Goal: Task Accomplishment & Management: Manage account settings

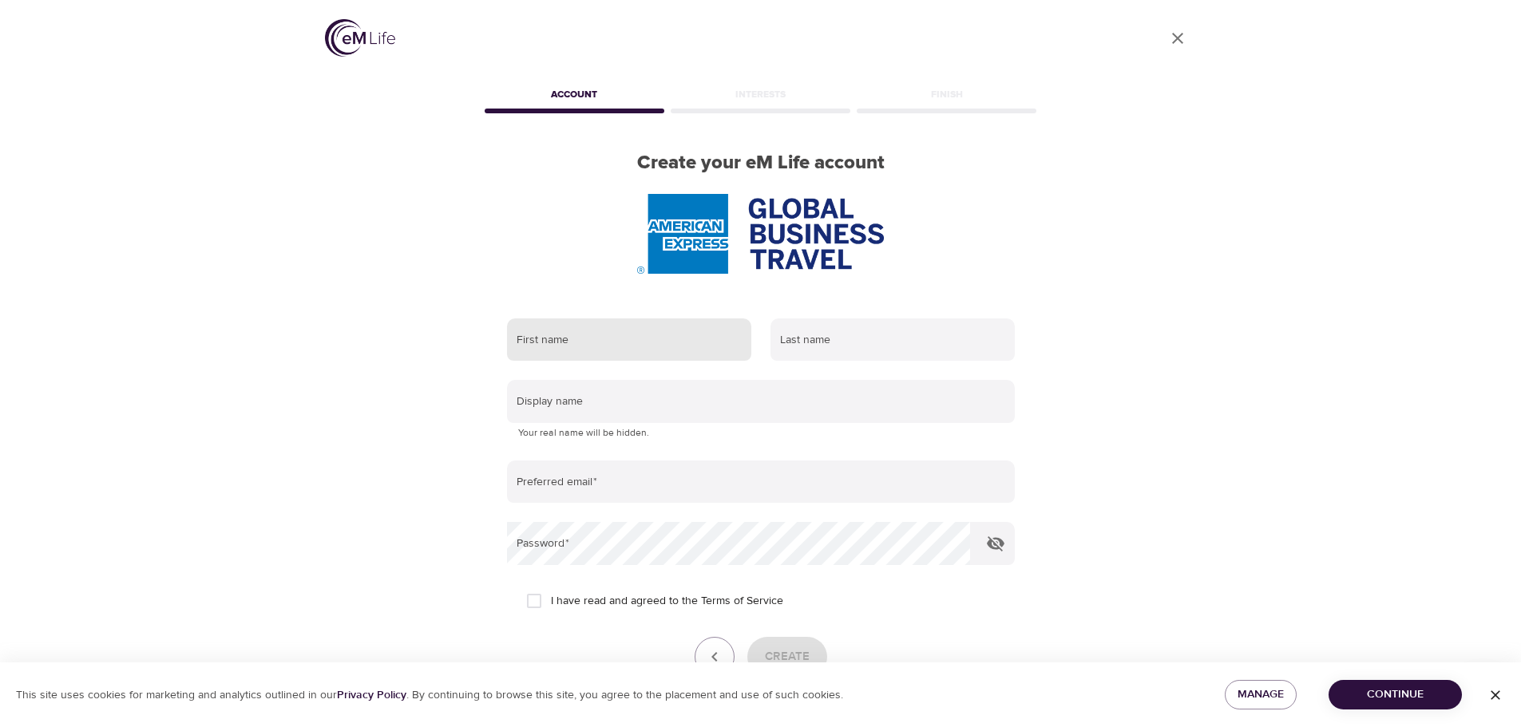
click at [606, 344] on input "text" at bounding box center [629, 340] width 244 height 43
type input "Vicki"
type input "Fehmer"
type input "[PERSON_NAME][EMAIL_ADDRESS][PERSON_NAME][DOMAIN_NAME]"
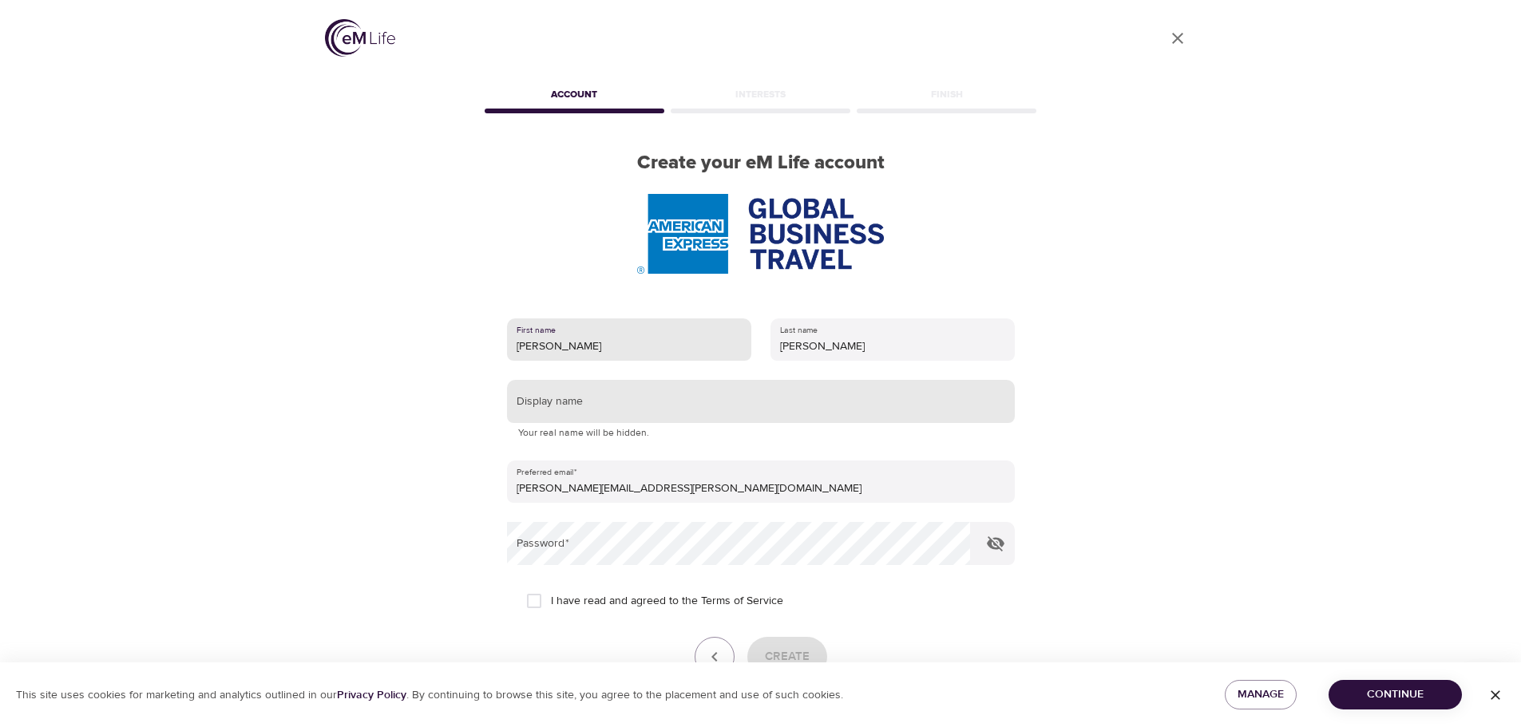
click at [633, 406] on input "text" at bounding box center [761, 401] width 508 height 43
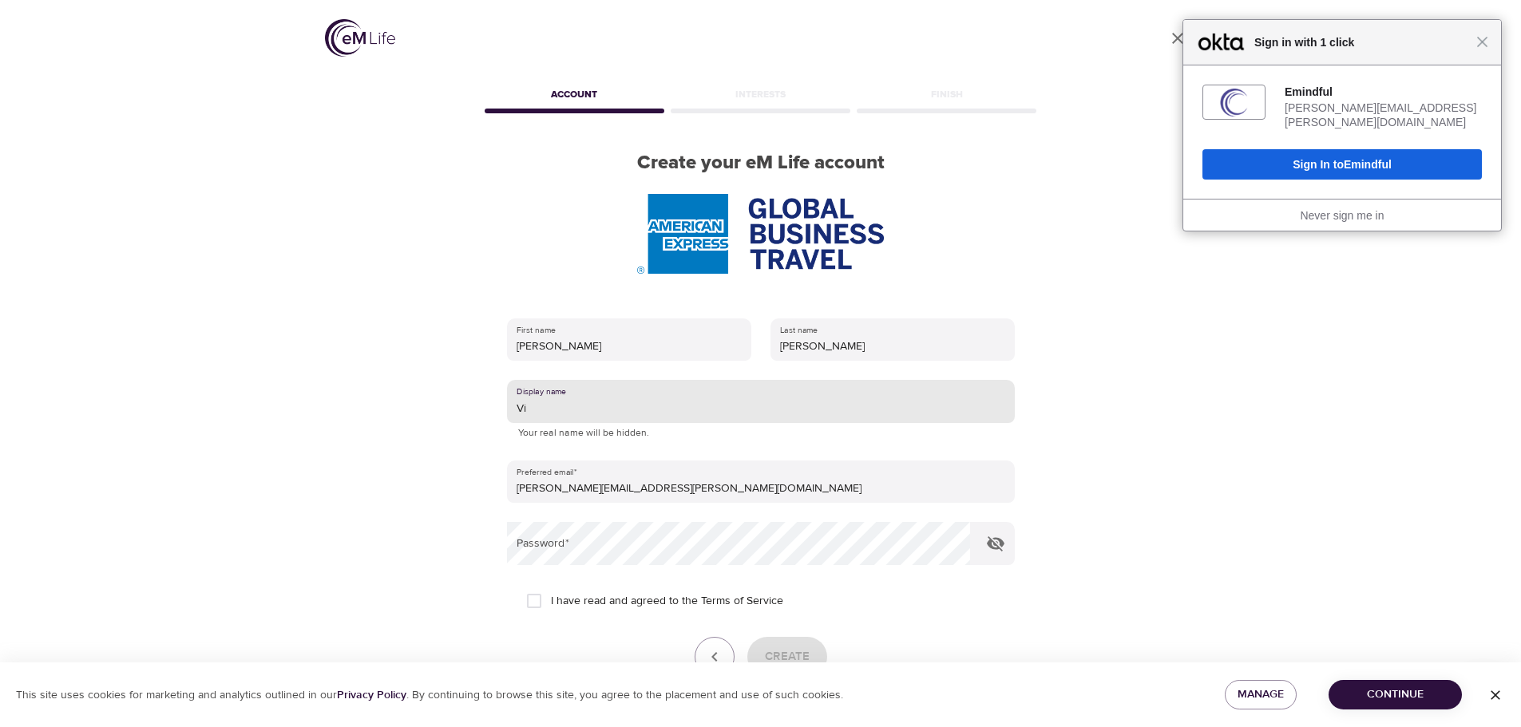
type input "Vic"
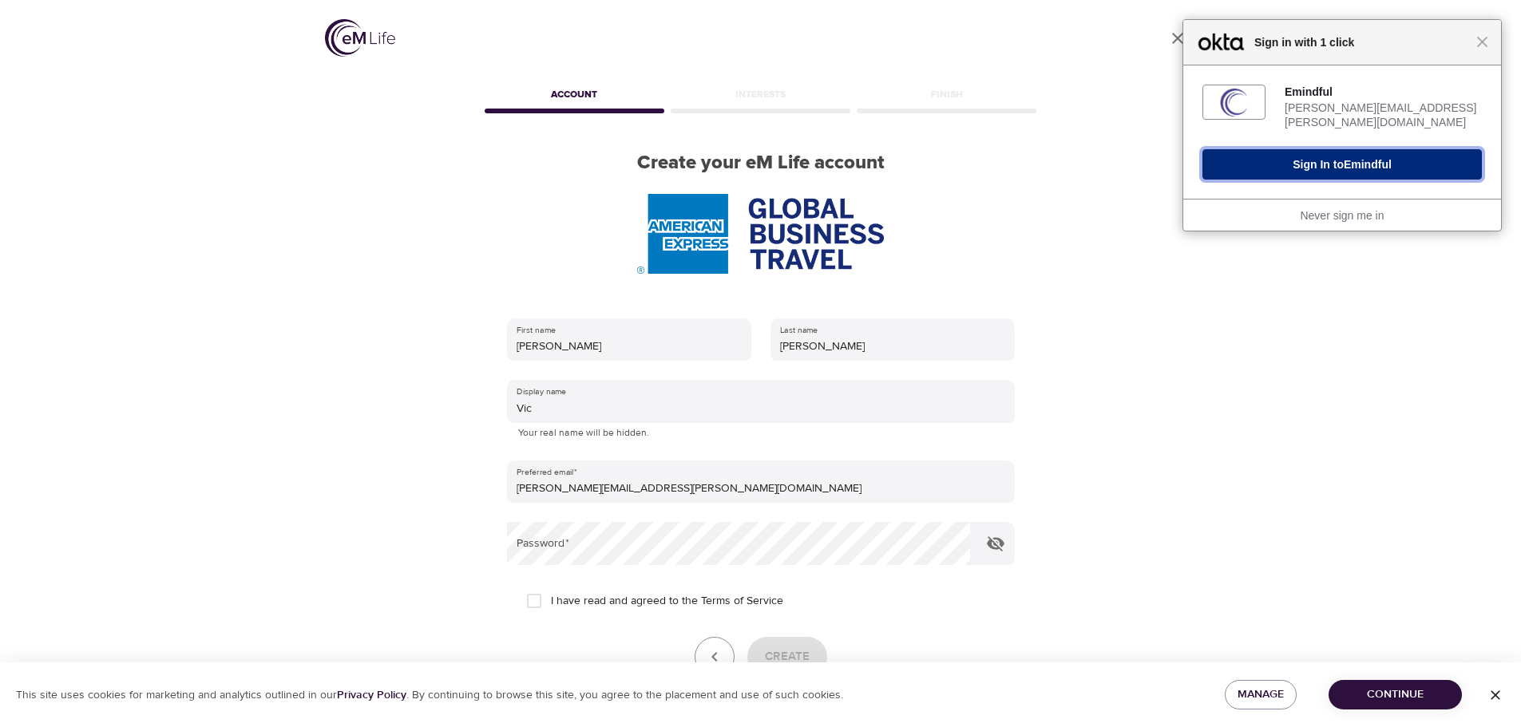
click at [1339, 161] on button "Sign In to Emindful" at bounding box center [1342, 164] width 279 height 30
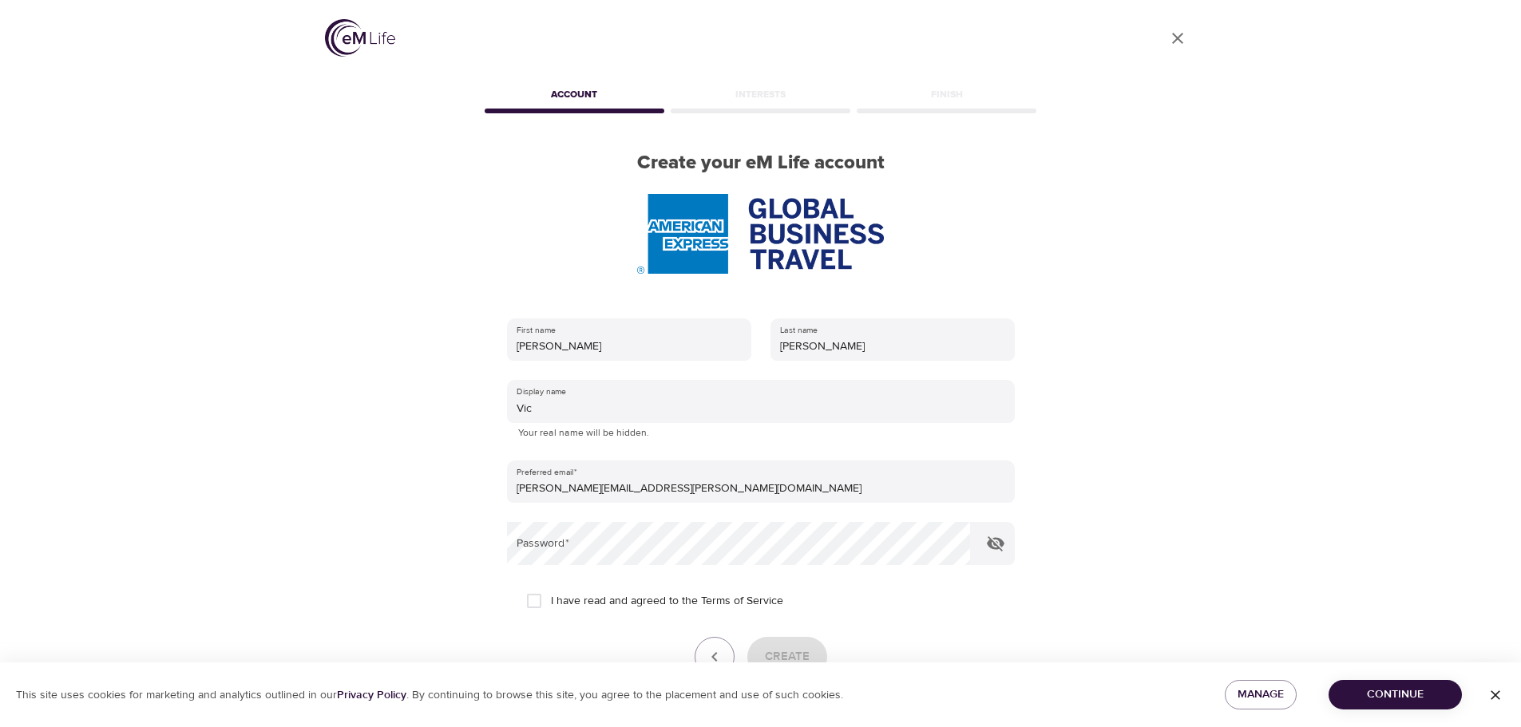
click at [532, 602] on input "I have read and agreed to the Terms of Service" at bounding box center [534, 602] width 34 height 34
checkbox input "true"
click at [800, 659] on span "Create" at bounding box center [787, 657] width 45 height 21
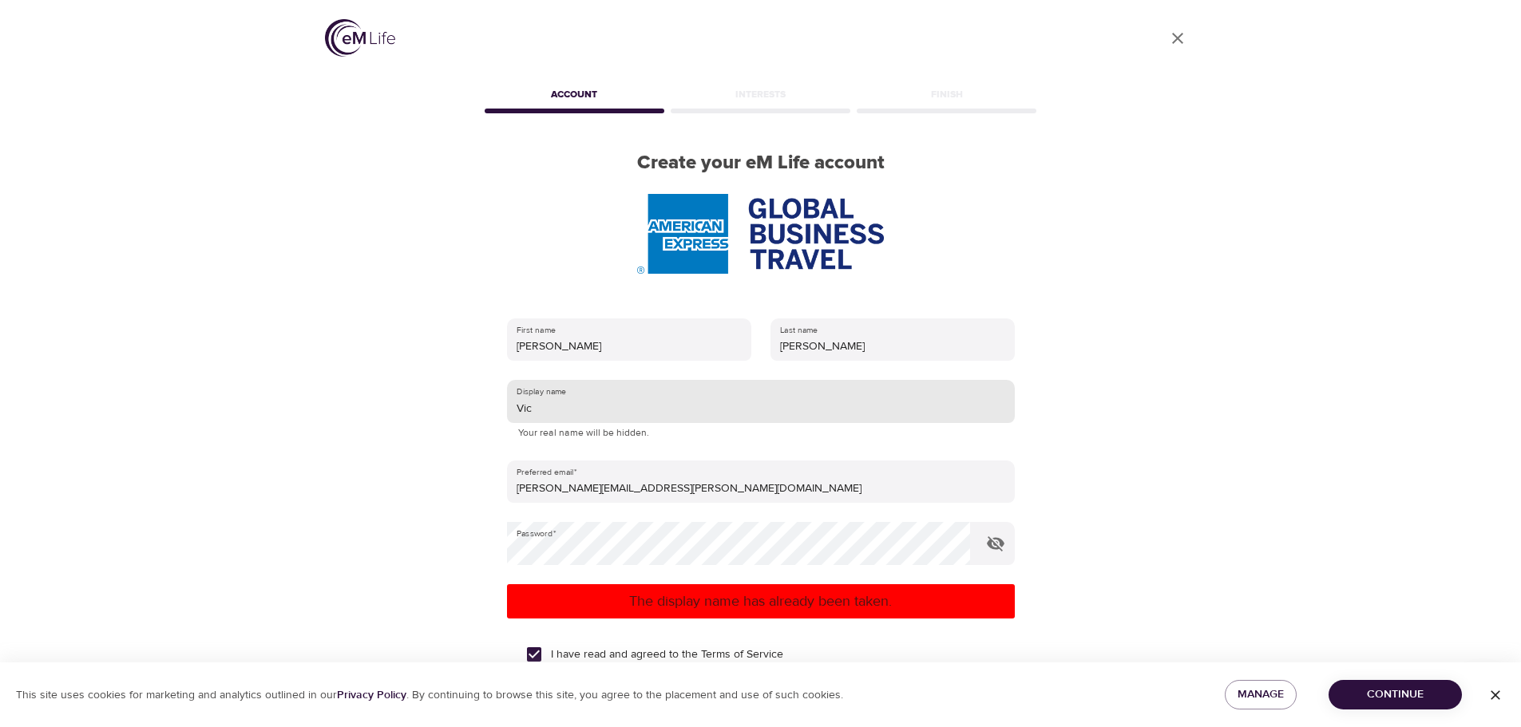
click at [555, 410] on input "Vic" at bounding box center [761, 401] width 508 height 43
type input "Vicki"
click at [777, 600] on p "The display name has already been taken." at bounding box center [760, 602] width 495 height 22
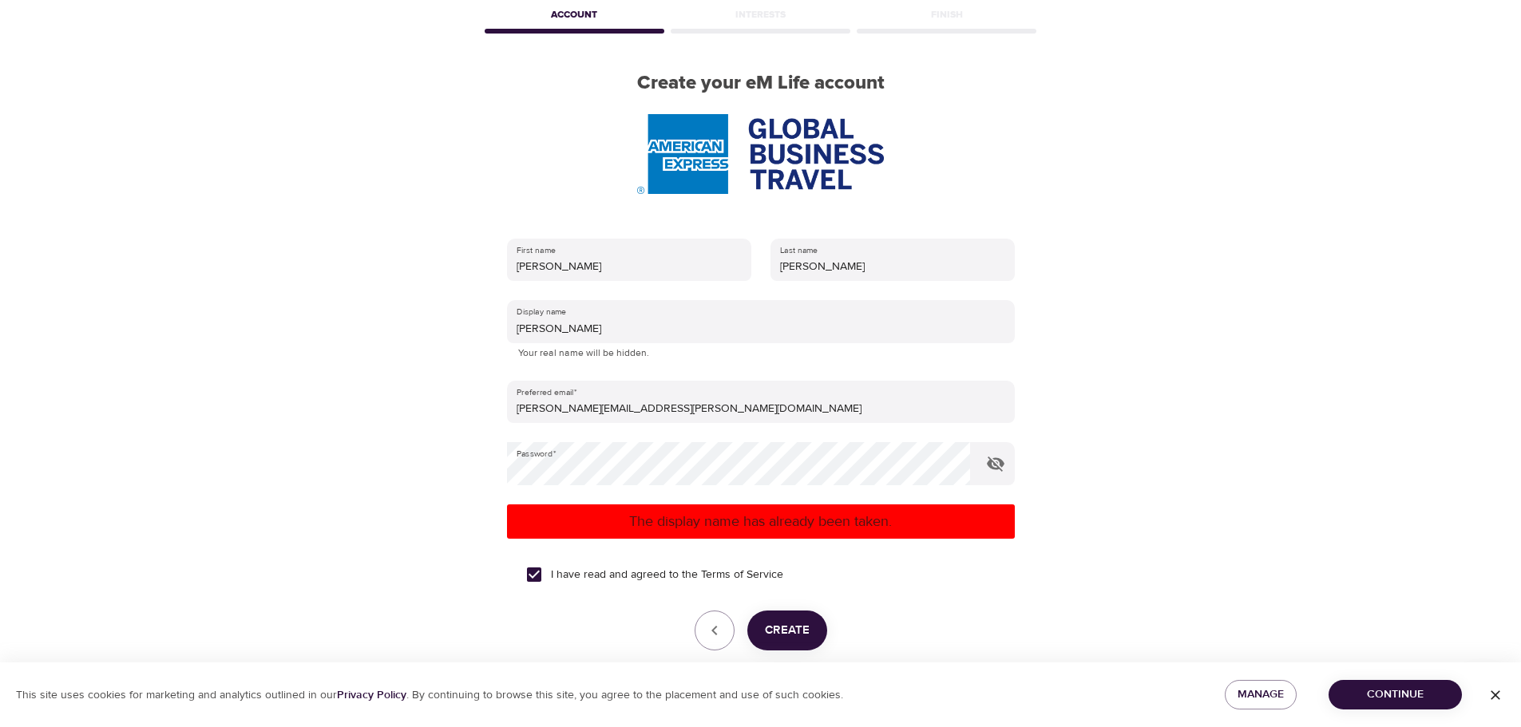
scroll to position [155, 0]
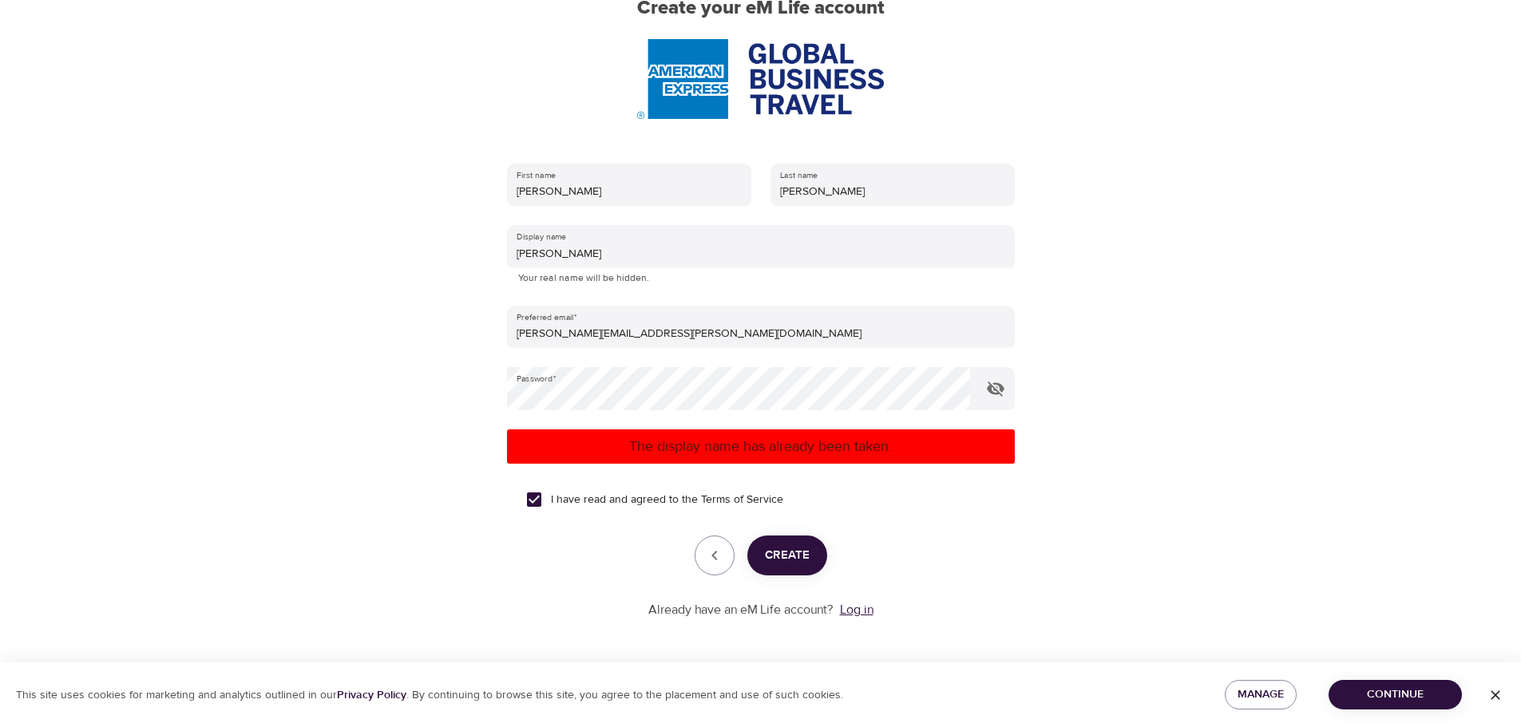
click at [859, 616] on link "Log in" at bounding box center [857, 610] width 34 height 16
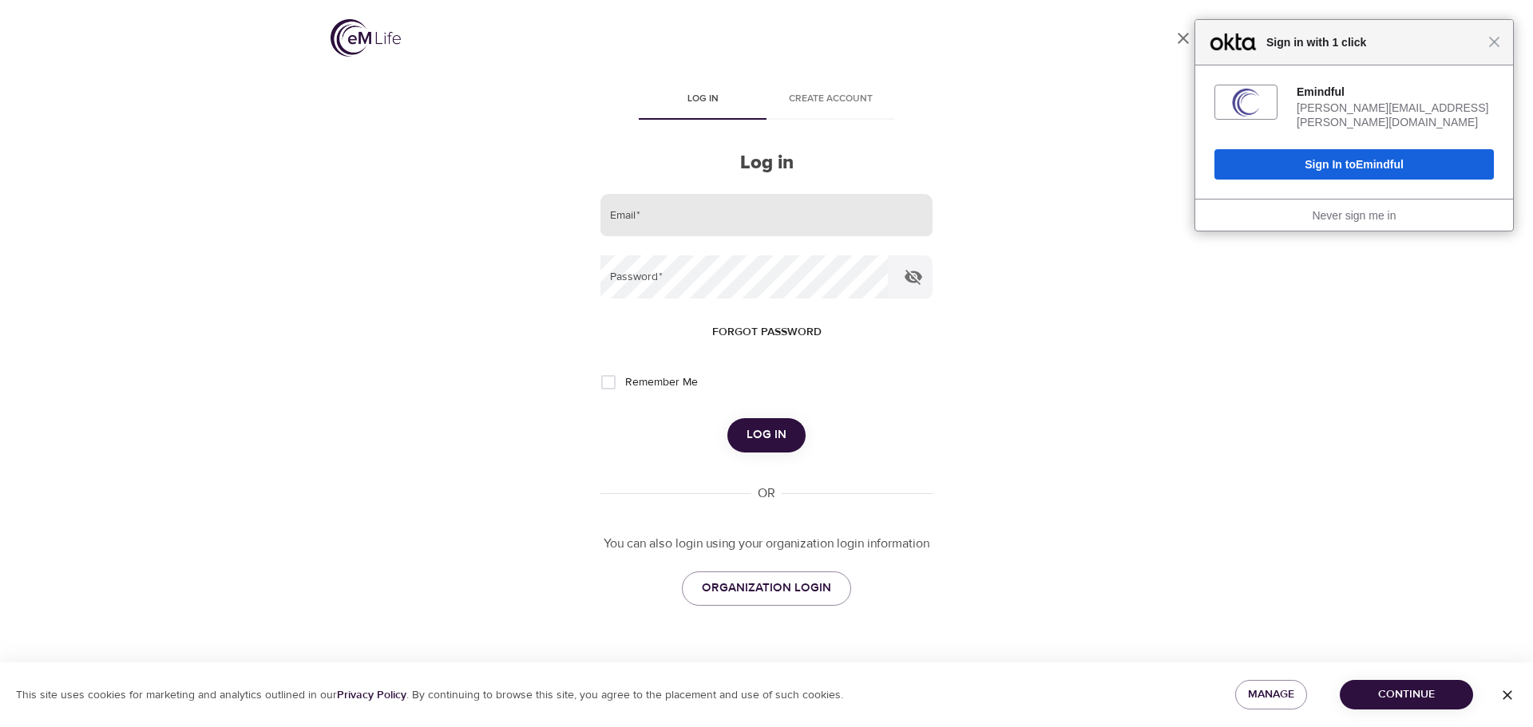
click at [715, 215] on input "email" at bounding box center [766, 215] width 332 height 43
type input "[PERSON_NAME][EMAIL_ADDRESS][PERSON_NAME][DOMAIN_NAME]"
click at [748, 337] on span "Forgot password" at bounding box center [766, 333] width 109 height 20
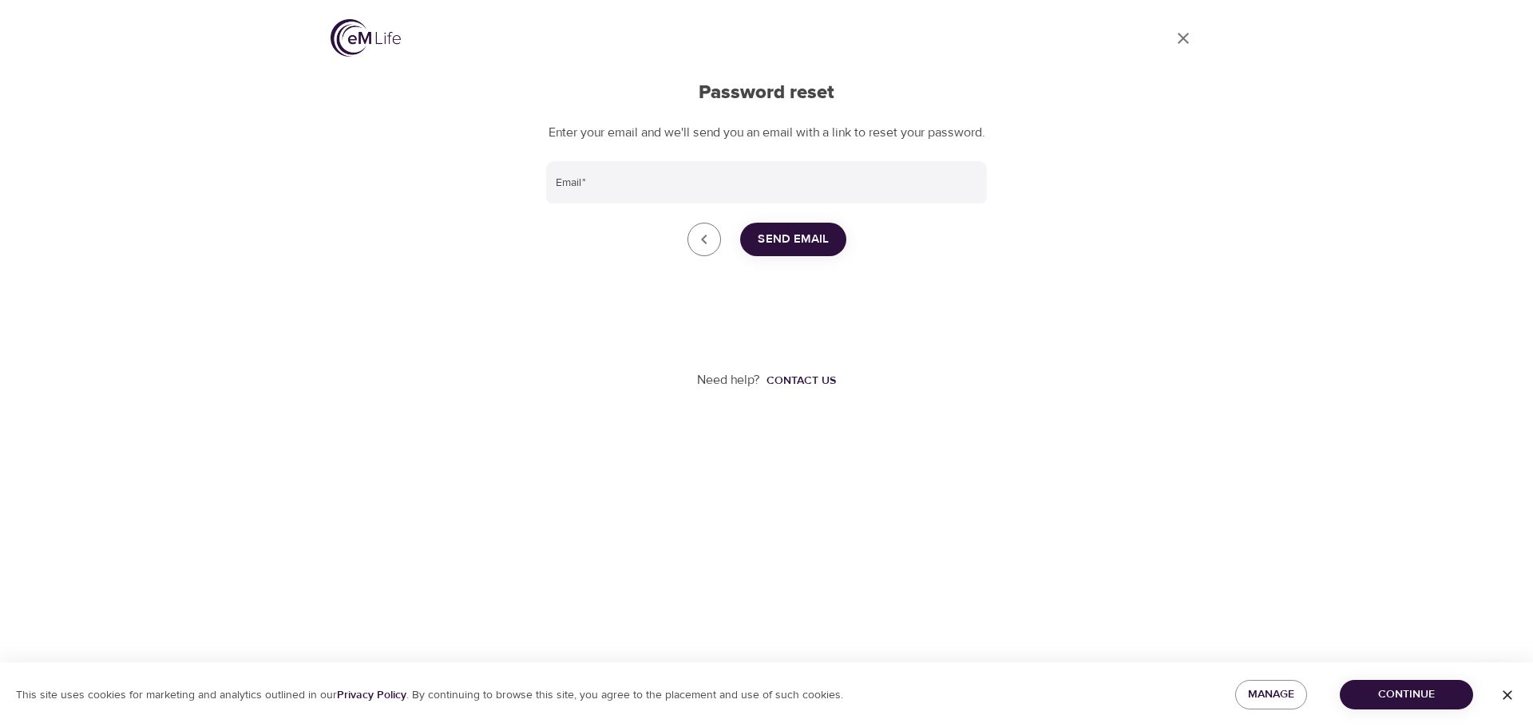
click at [1459, 406] on div "Go to dashboard Password reset Enter your email and we'll send you an email wit…" at bounding box center [766, 243] width 1533 height 486
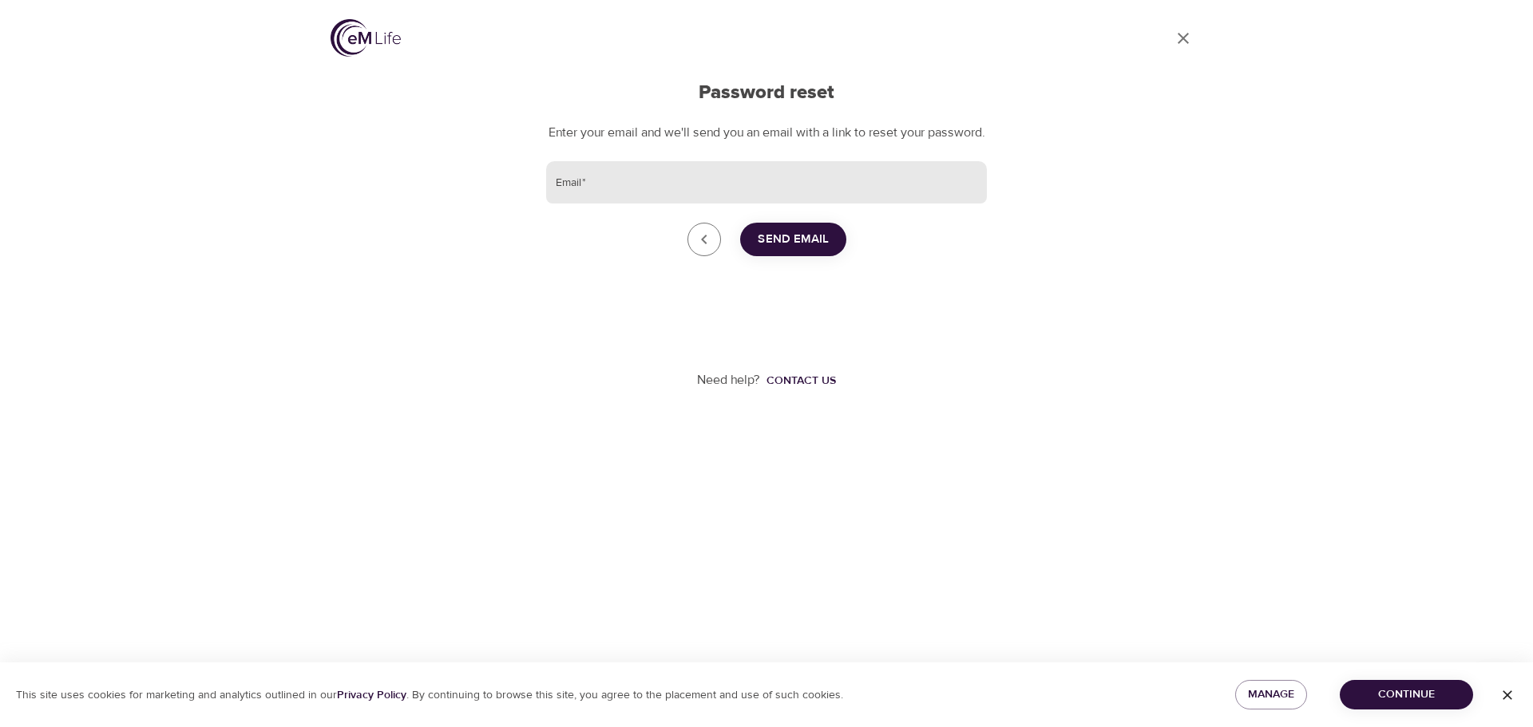
click at [692, 197] on input "Email   *" at bounding box center [766, 182] width 441 height 43
type input "[PERSON_NAME][EMAIL_ADDRESS][PERSON_NAME][DOMAIN_NAME]"
click at [782, 250] on span "Send Email" at bounding box center [793, 239] width 71 height 21
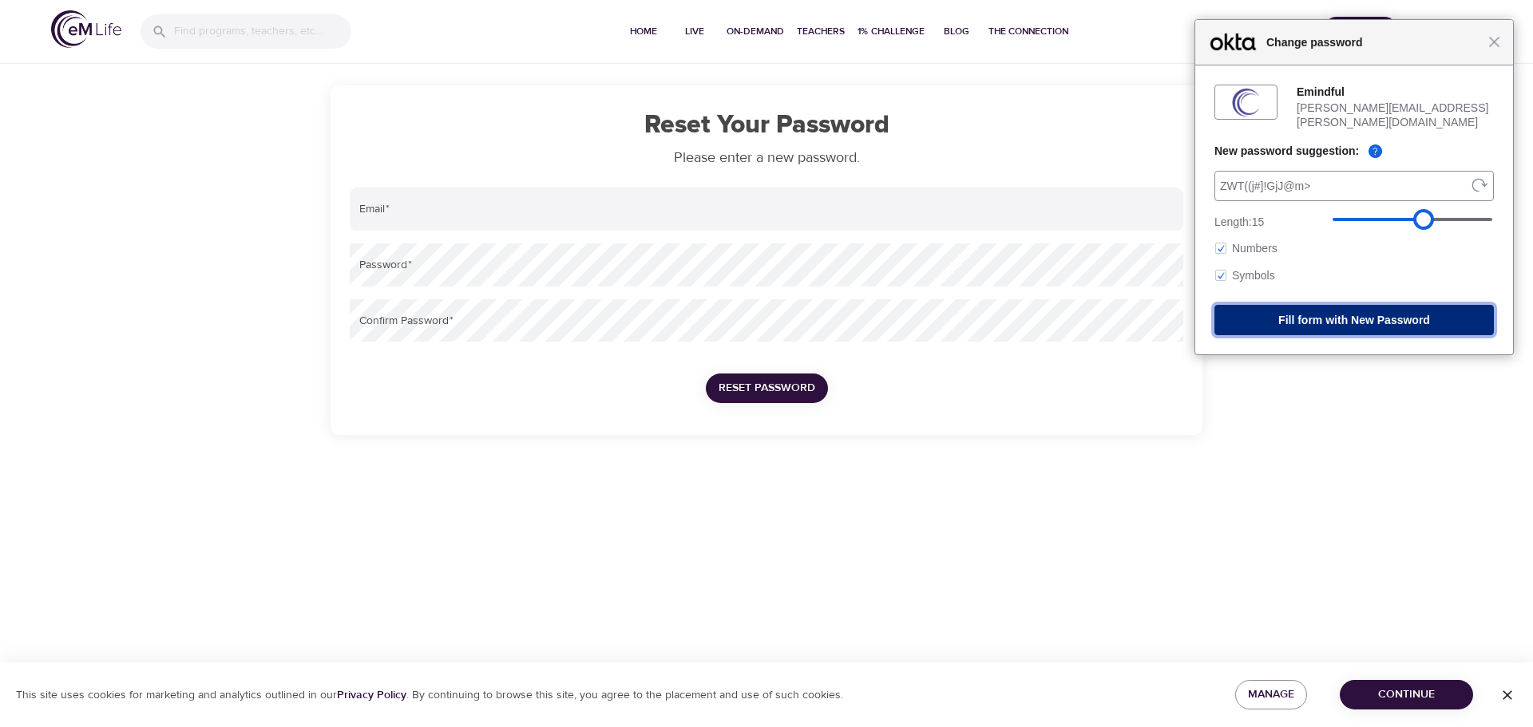
click at [1371, 313] on button "Fill form with New Password" at bounding box center [1354, 320] width 279 height 30
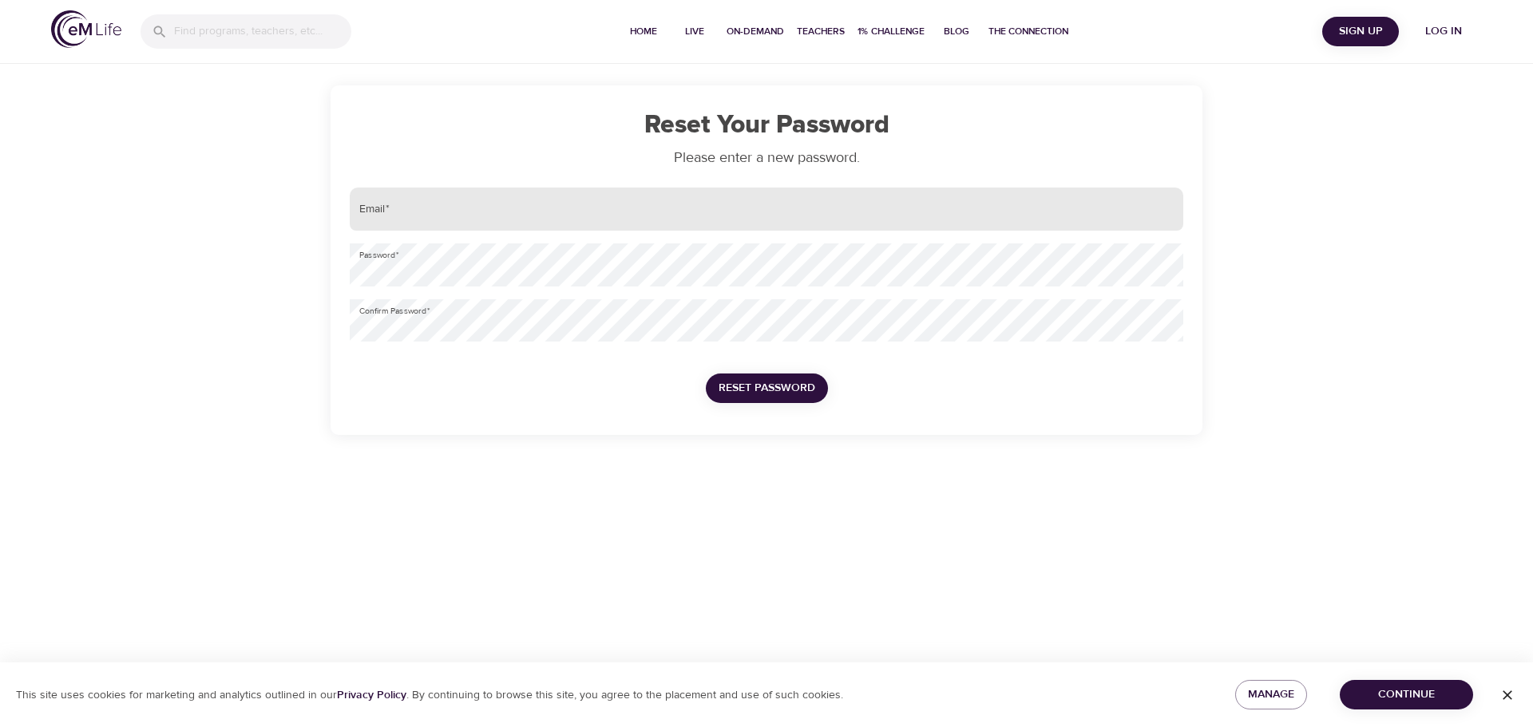
click at [434, 208] on input "email" at bounding box center [767, 209] width 834 height 43
type input "[PERSON_NAME][EMAIL_ADDRESS][PERSON_NAME][DOMAIN_NAME]"
click at [787, 397] on span "Reset Password" at bounding box center [767, 389] width 97 height 20
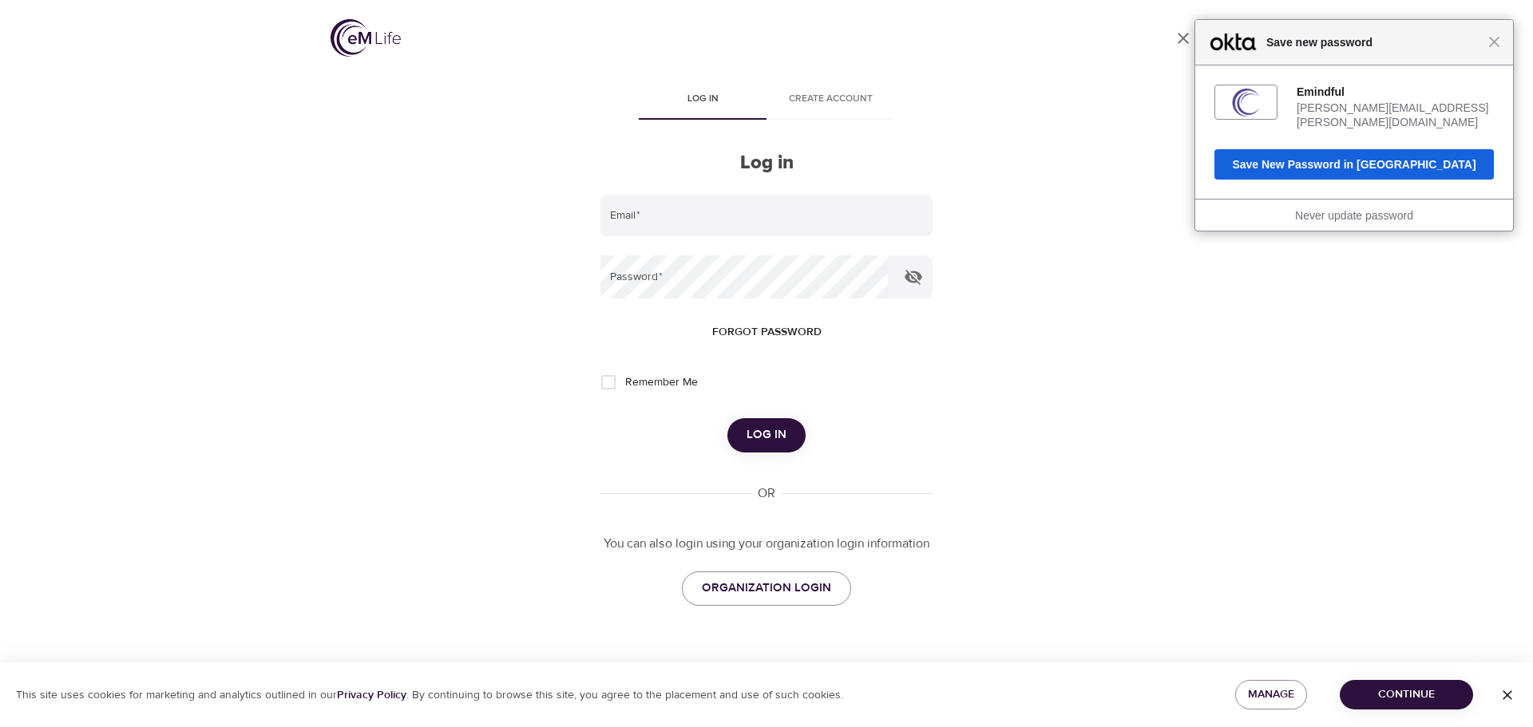
type input "[PERSON_NAME][EMAIL_ADDRESS][PERSON_NAME][DOMAIN_NAME]"
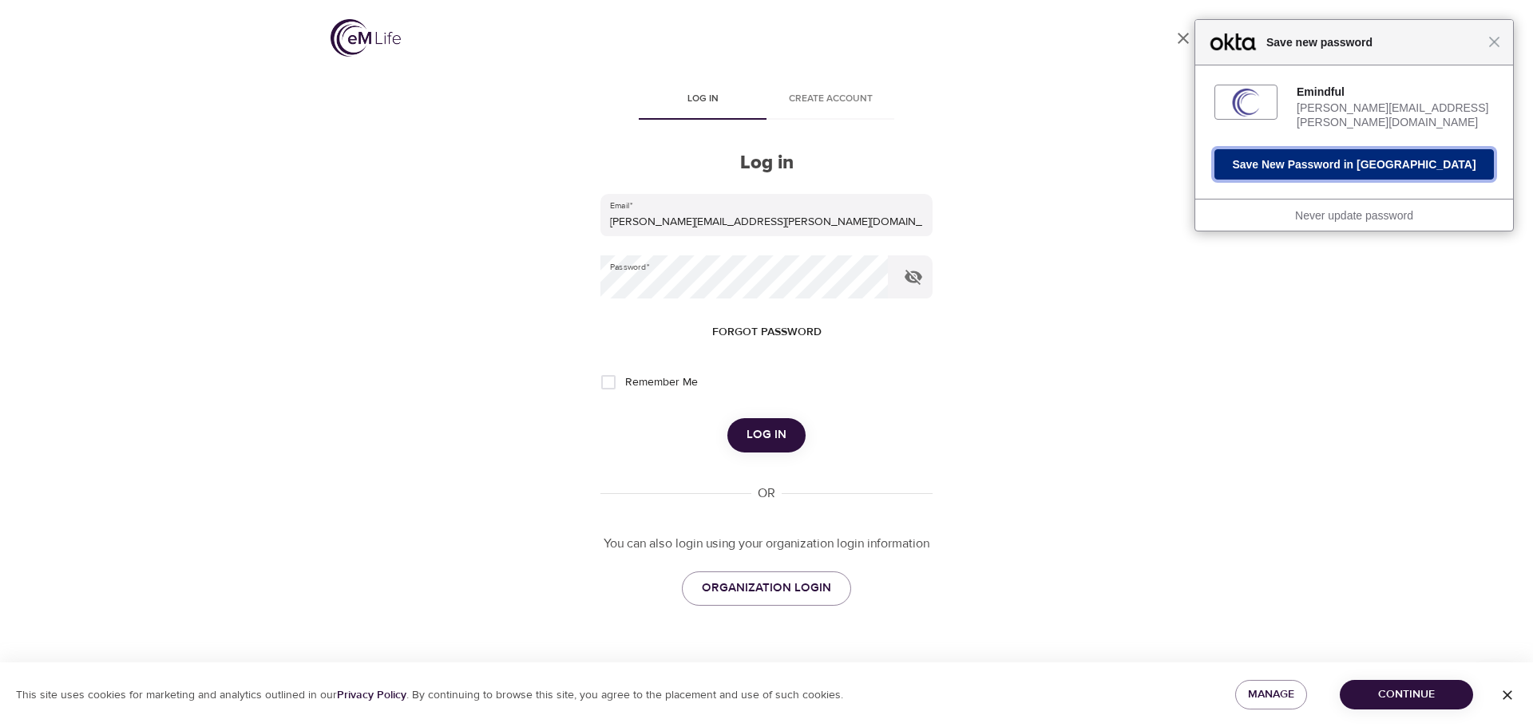
click at [1335, 154] on button "Save New Password in [GEOGRAPHIC_DATA]" at bounding box center [1354, 164] width 279 height 30
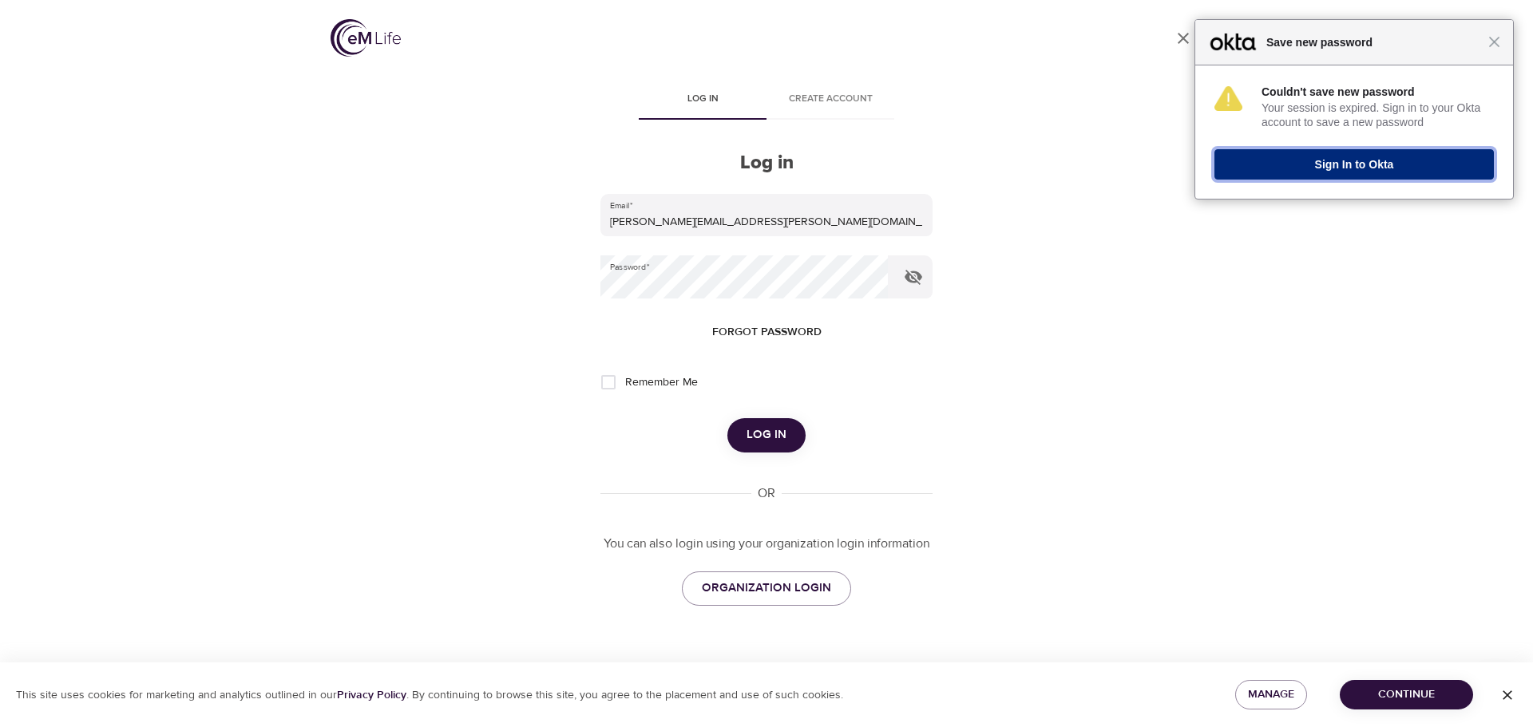
click at [1344, 163] on button "Sign In to Okta" at bounding box center [1354, 164] width 279 height 30
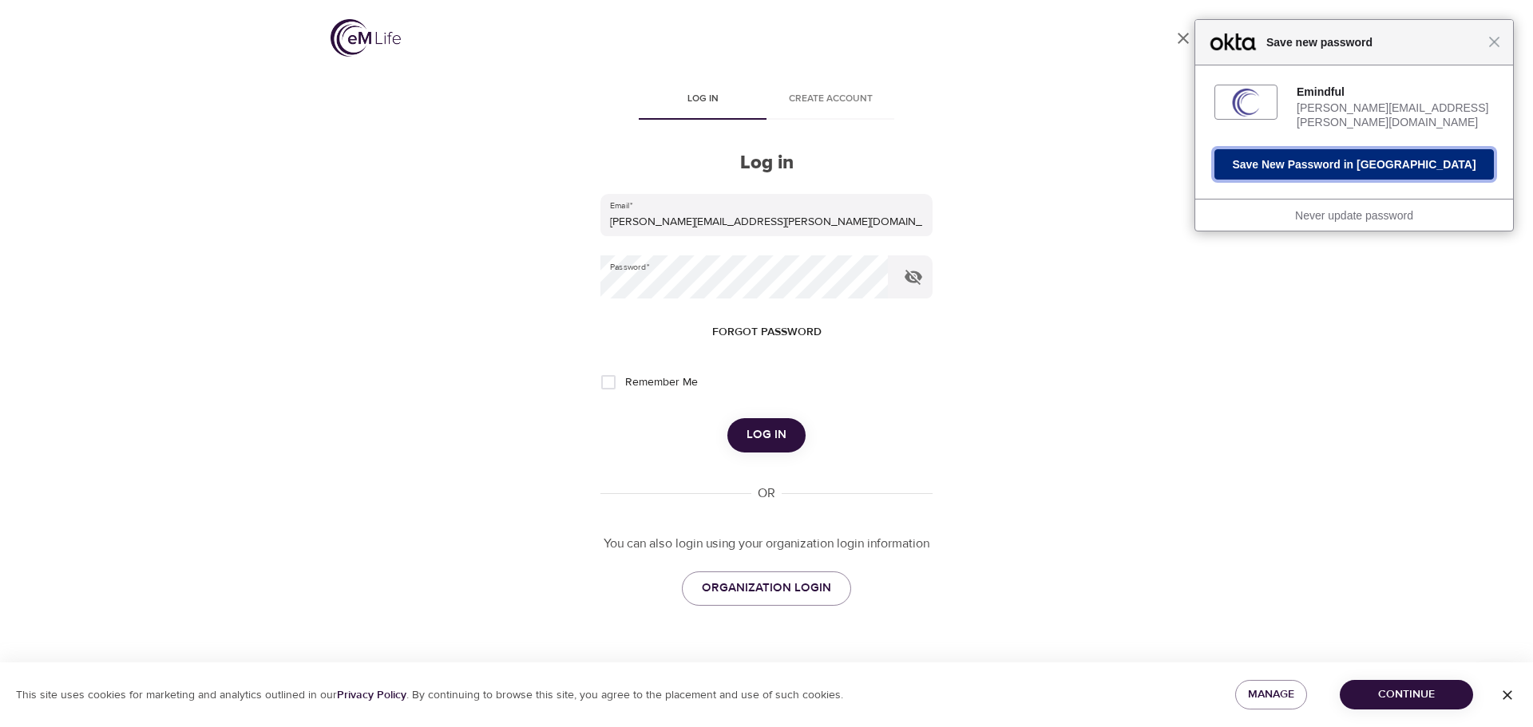
click at [1322, 155] on button "Save New Password in [GEOGRAPHIC_DATA]" at bounding box center [1354, 164] width 279 height 30
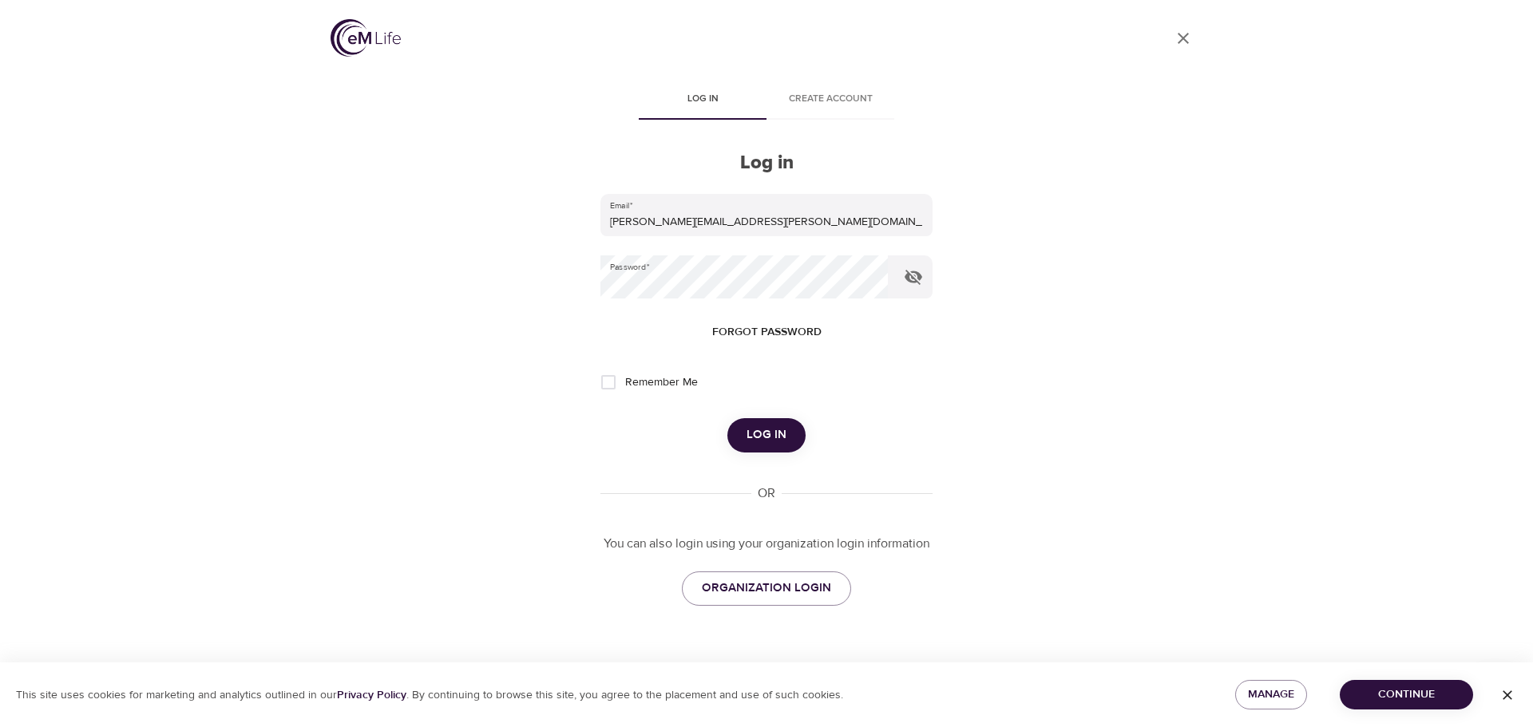
click at [767, 433] on span "Log in" at bounding box center [767, 435] width 40 height 21
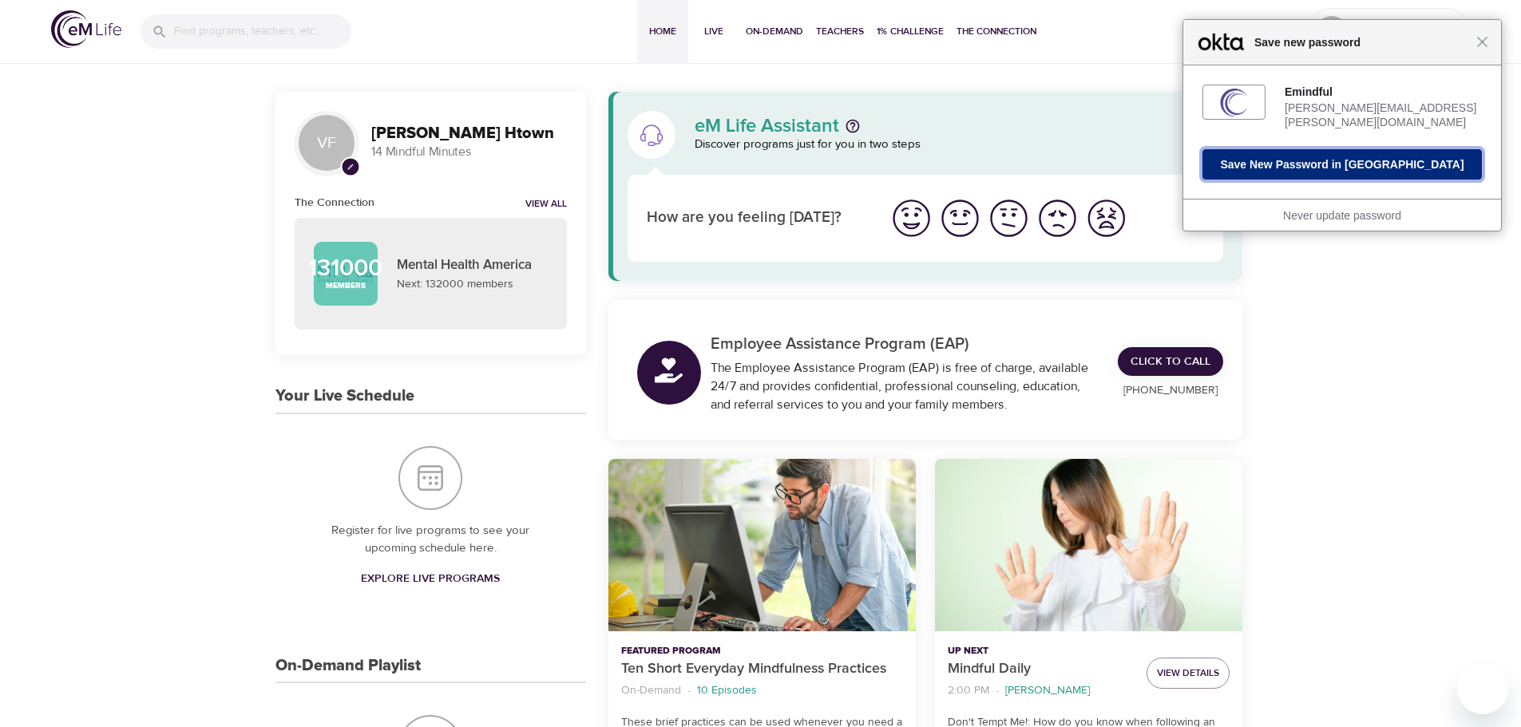
click at [1342, 152] on button "Save New Password in [GEOGRAPHIC_DATA]" at bounding box center [1342, 164] width 279 height 30
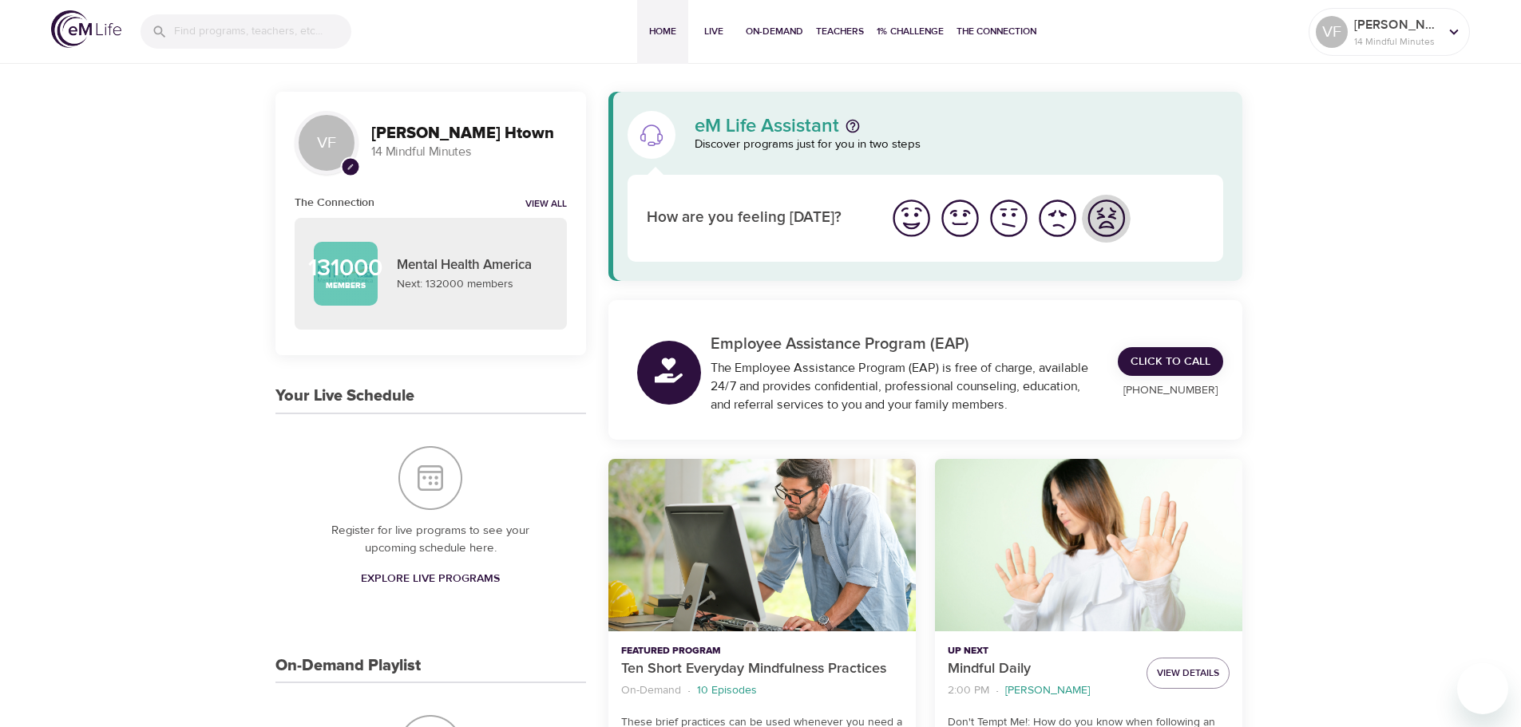
click at [1101, 219] on img "I'm feeling worst" at bounding box center [1106, 218] width 44 height 44
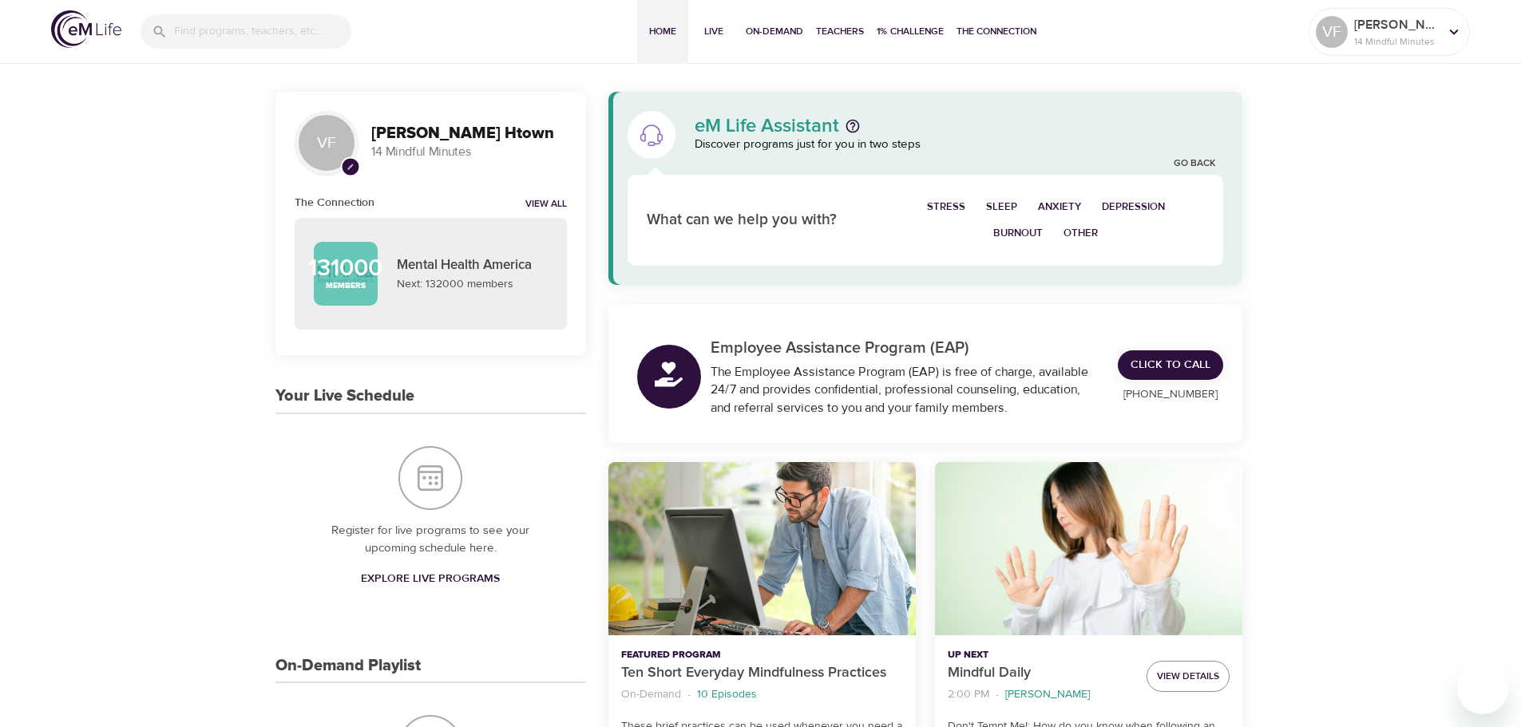
click at [1084, 234] on span "Other" at bounding box center [1081, 233] width 34 height 18
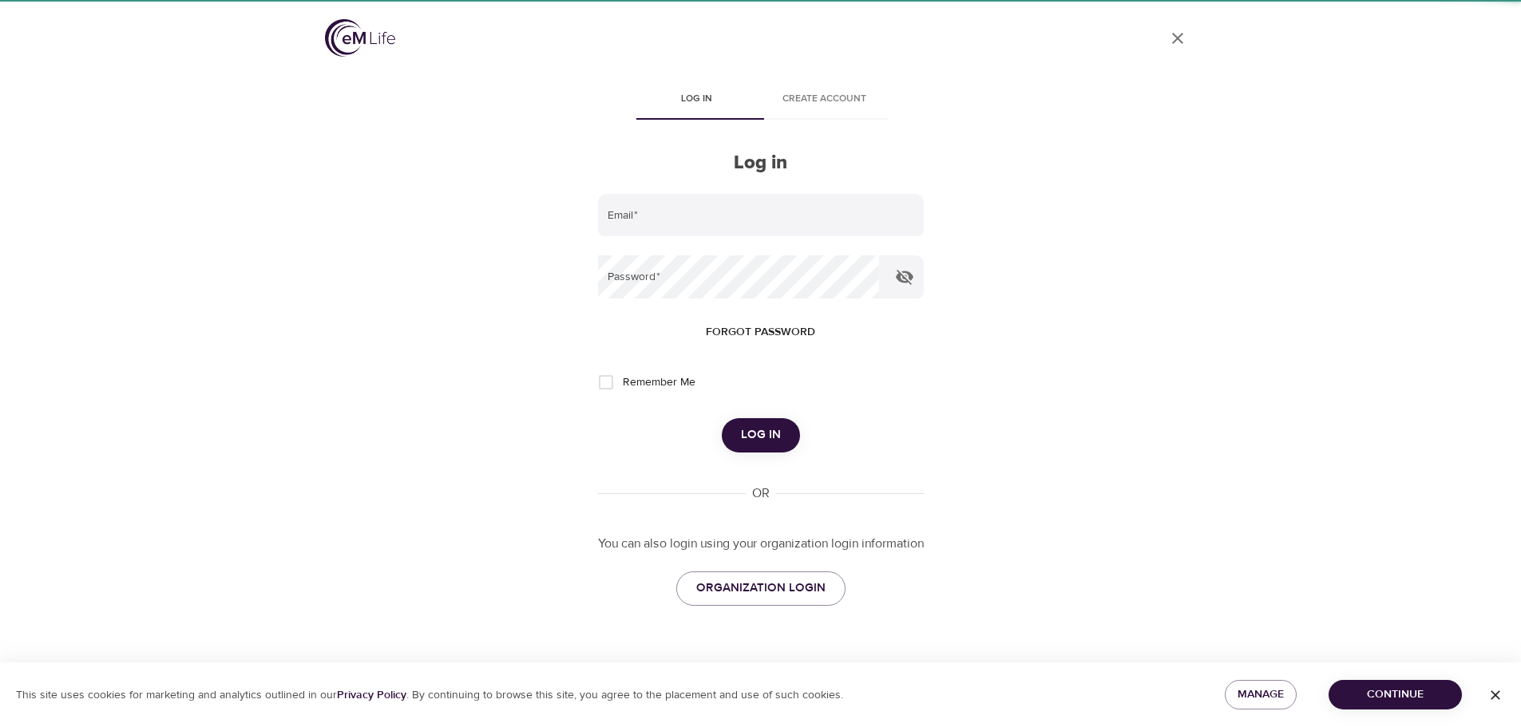
type input "[PERSON_NAME][EMAIL_ADDRESS][PERSON_NAME][DOMAIN_NAME]"
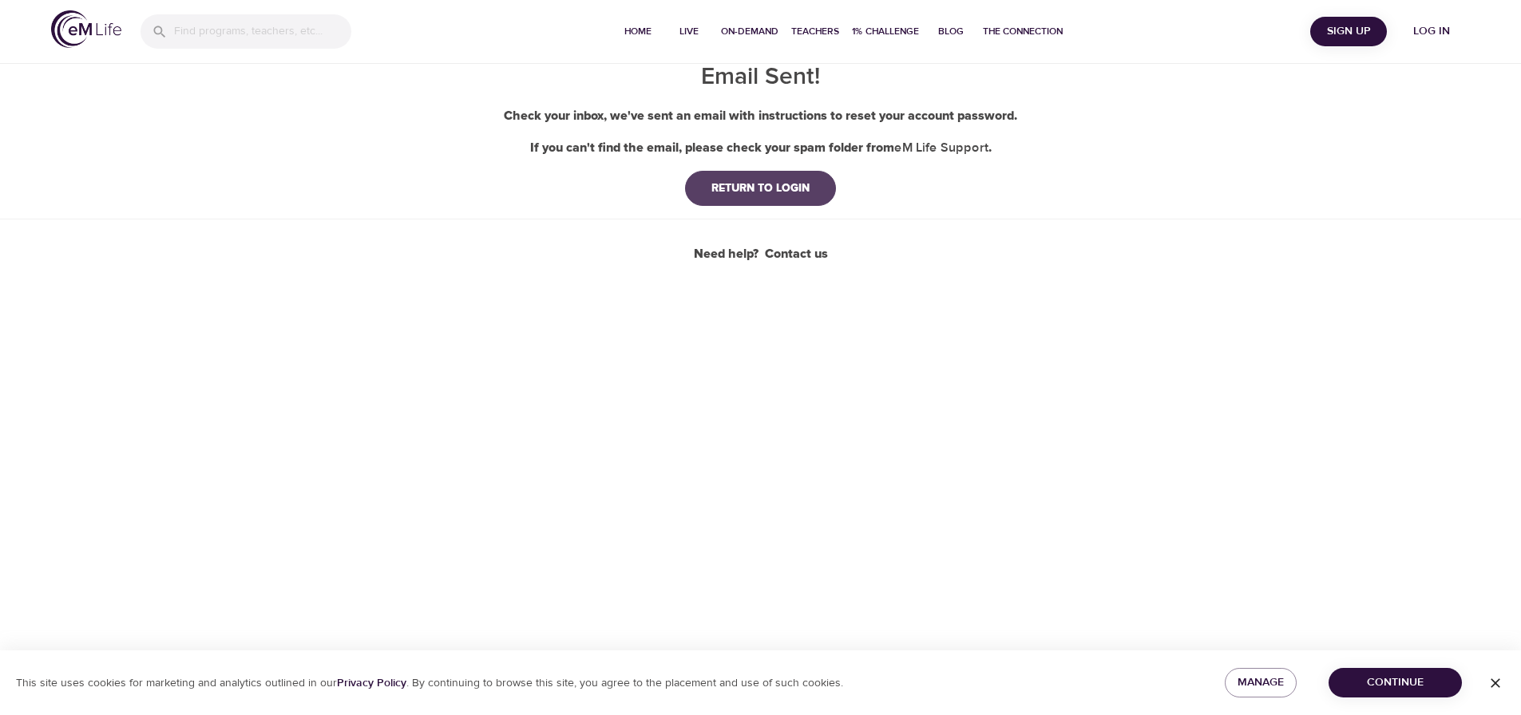
click at [754, 192] on div "RETURN TO LOGIN" at bounding box center [761, 188] width 124 height 16
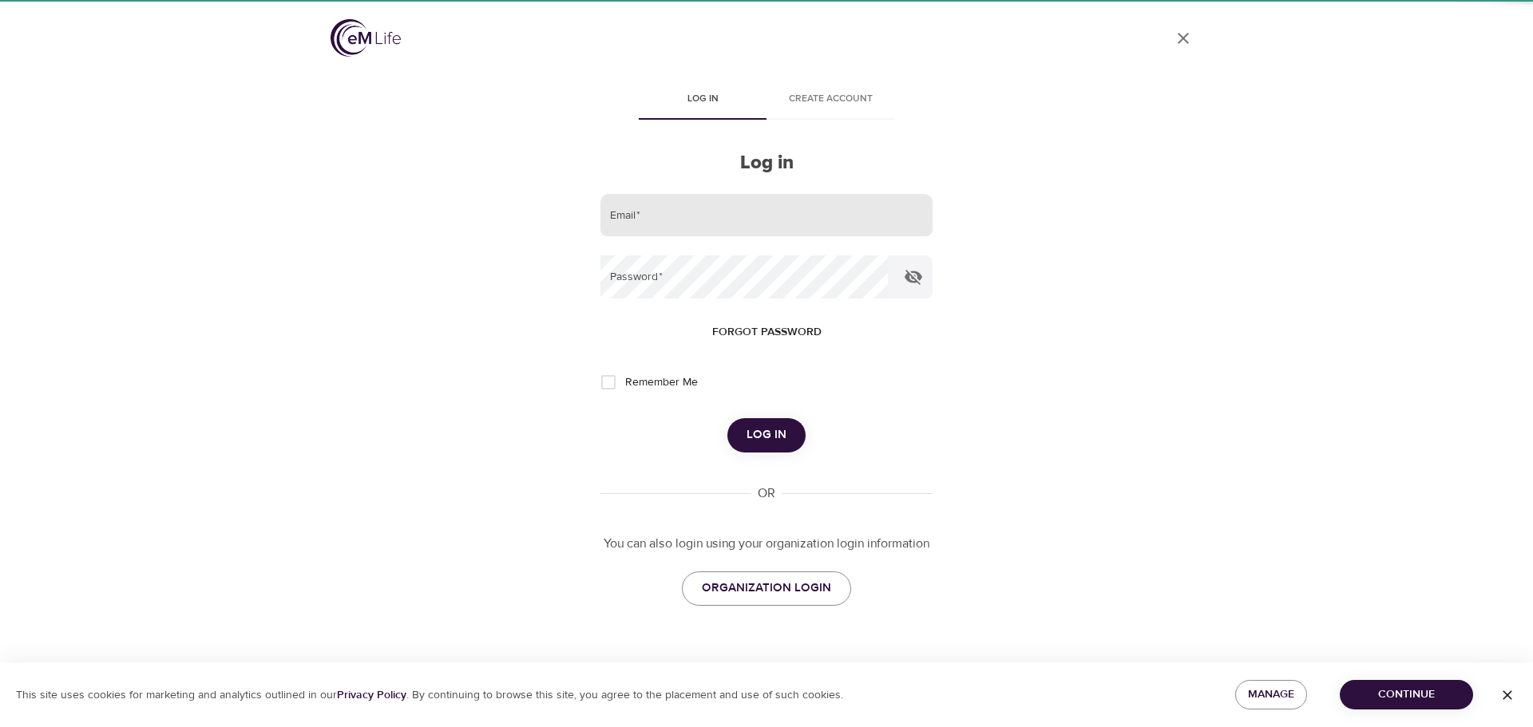
type input "[PERSON_NAME][EMAIL_ADDRESS][PERSON_NAME][DOMAIN_NAME]"
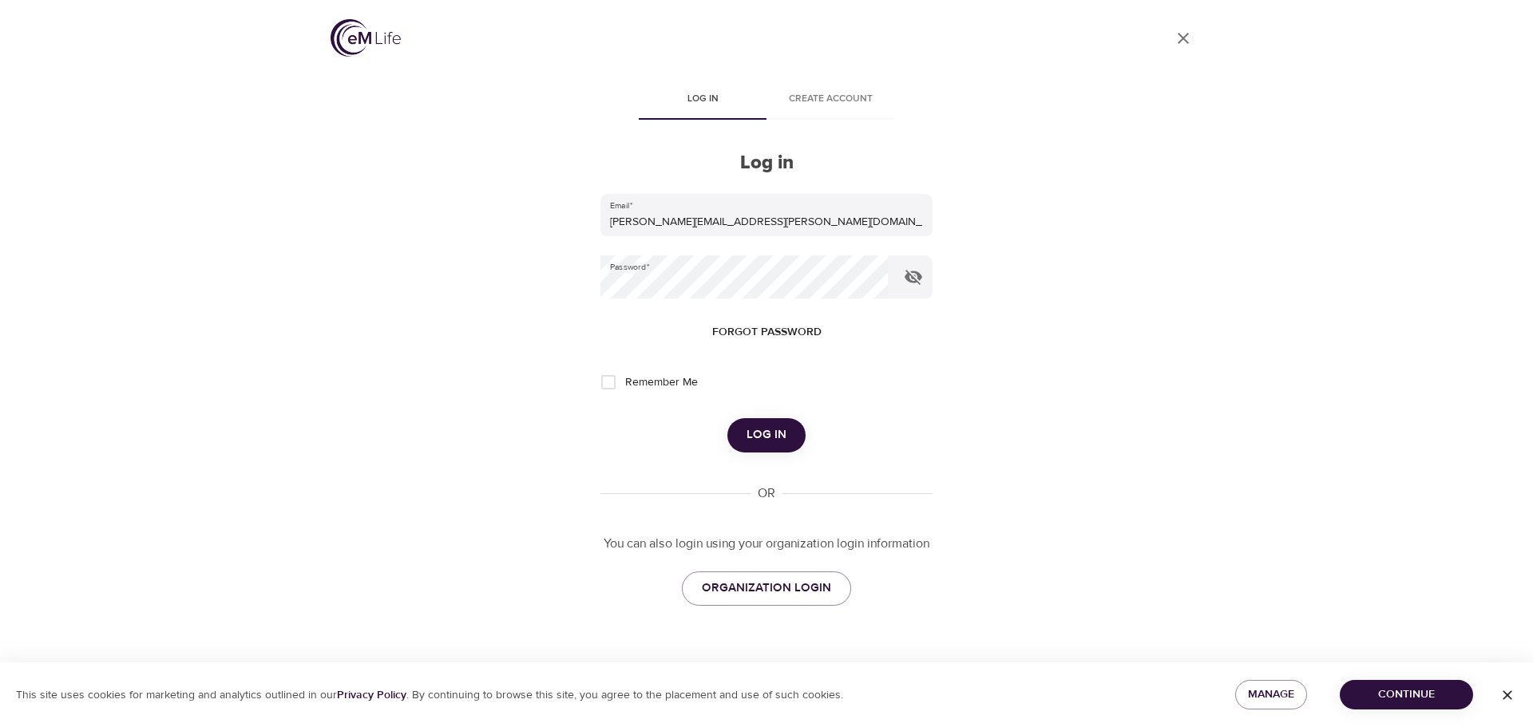
click at [610, 386] on input "Remember Me" at bounding box center [609, 383] width 34 height 34
checkbox input "true"
click at [769, 437] on span "Log in" at bounding box center [767, 435] width 40 height 21
